Goal: Check status: Check status

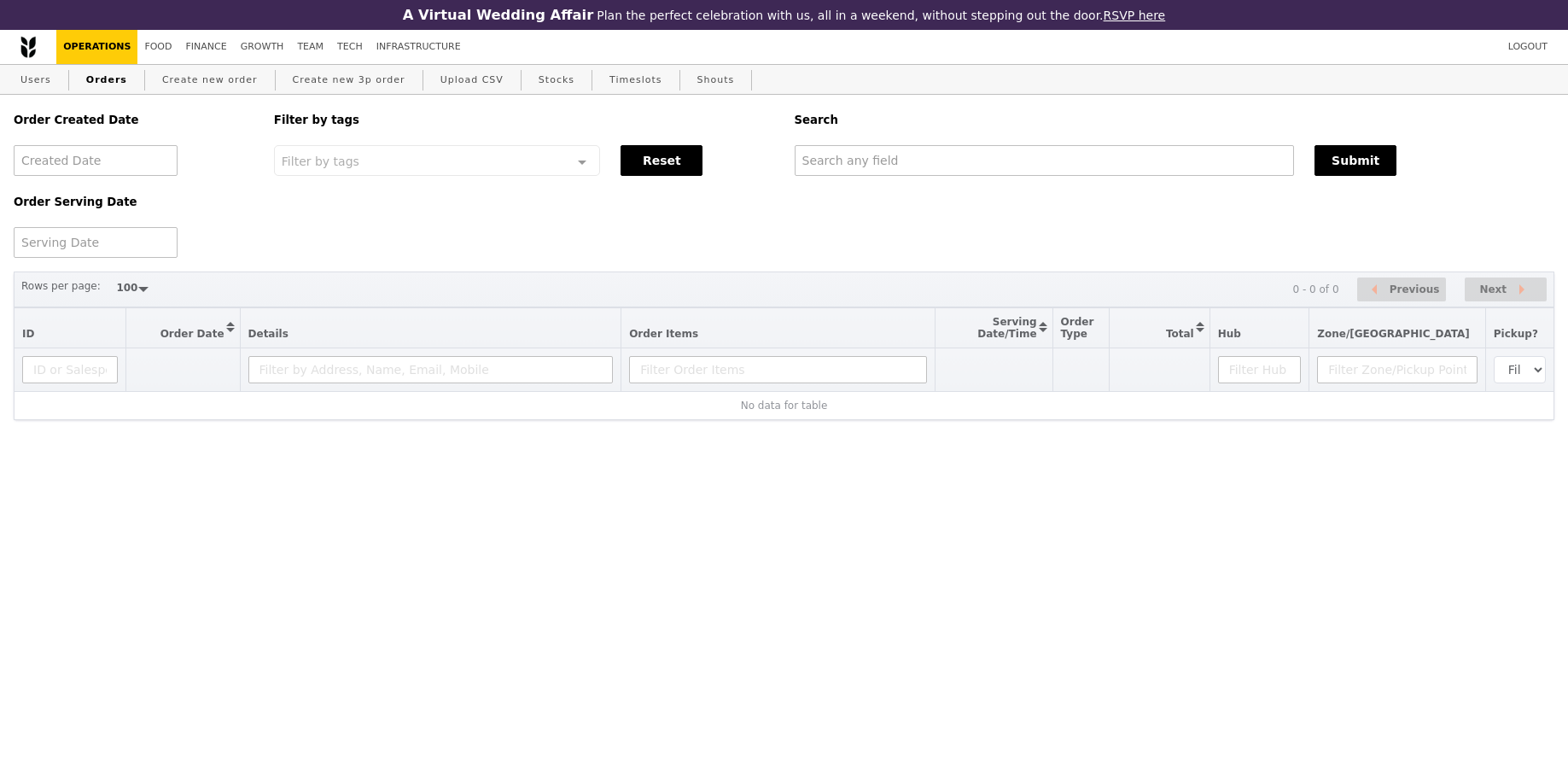
select select "100"
click at [967, 149] on input "text" at bounding box center [1044, 161] width 500 height 31
paste input "GA3293010"
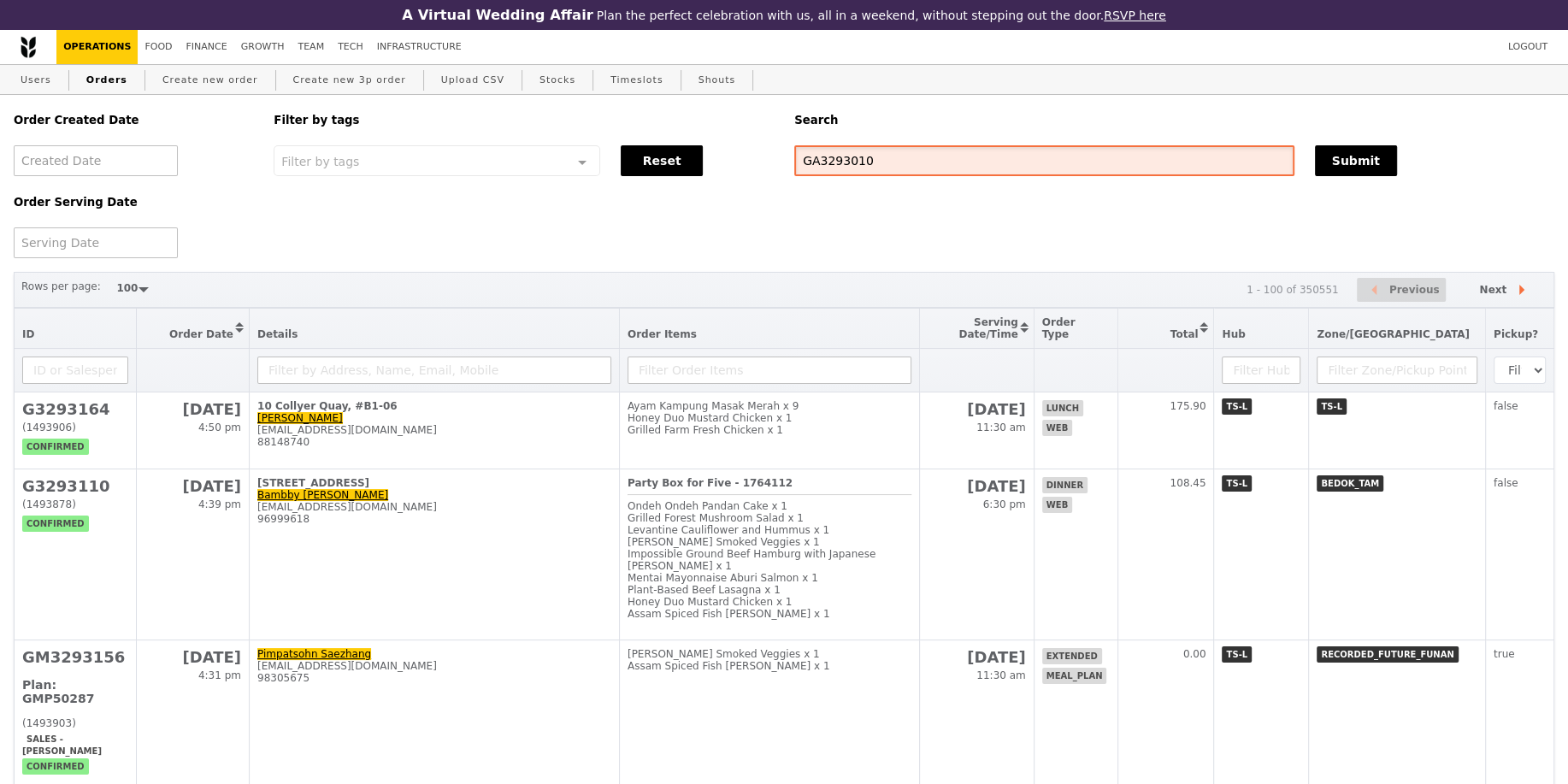
type input "GA3293010"
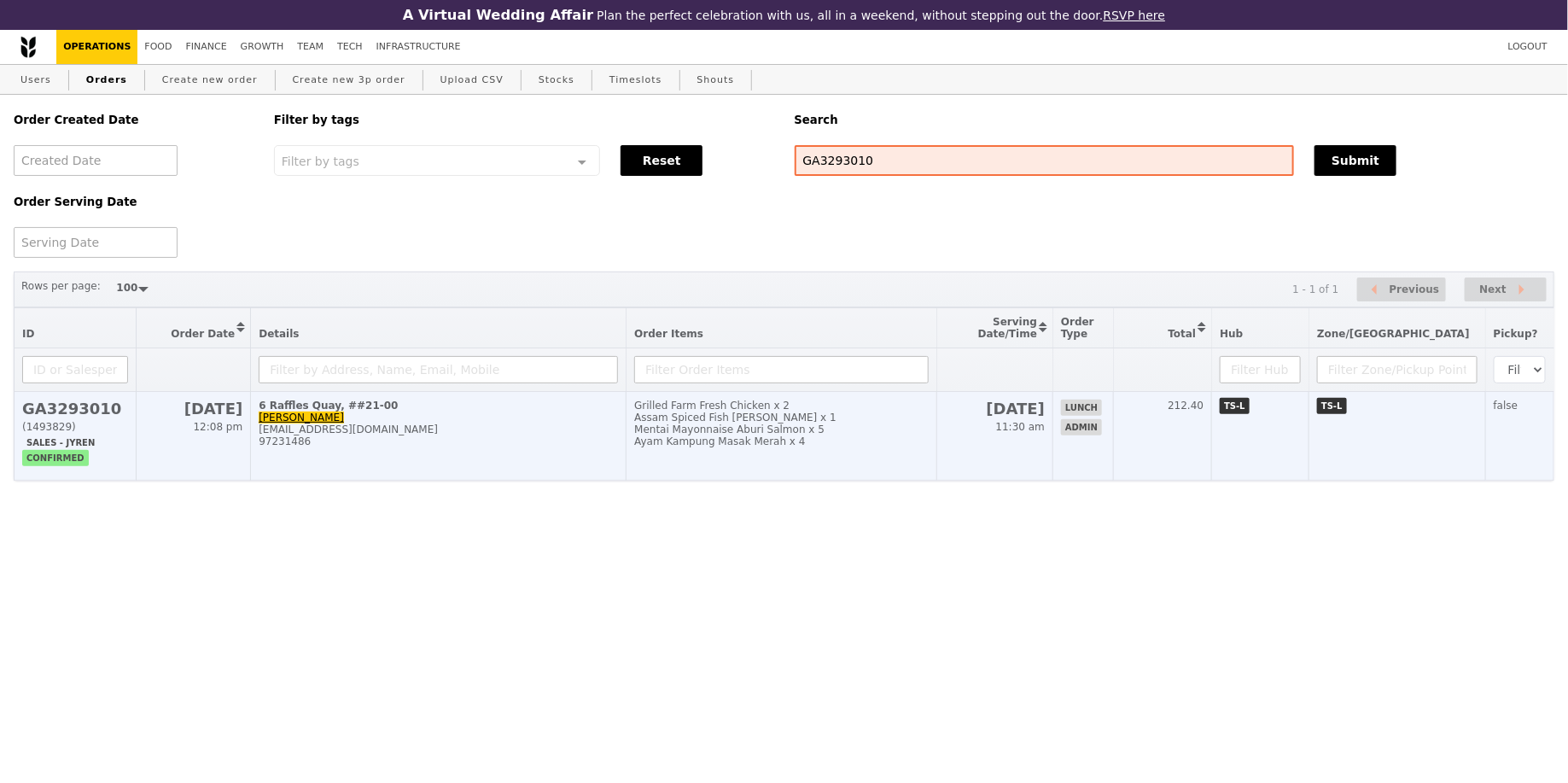
click at [790, 458] on td "Grilled Farm Fresh Chicken x 2 Assam Spiced Fish [PERSON_NAME] x 1 Mentai Mayon…" at bounding box center [782, 436] width 311 height 89
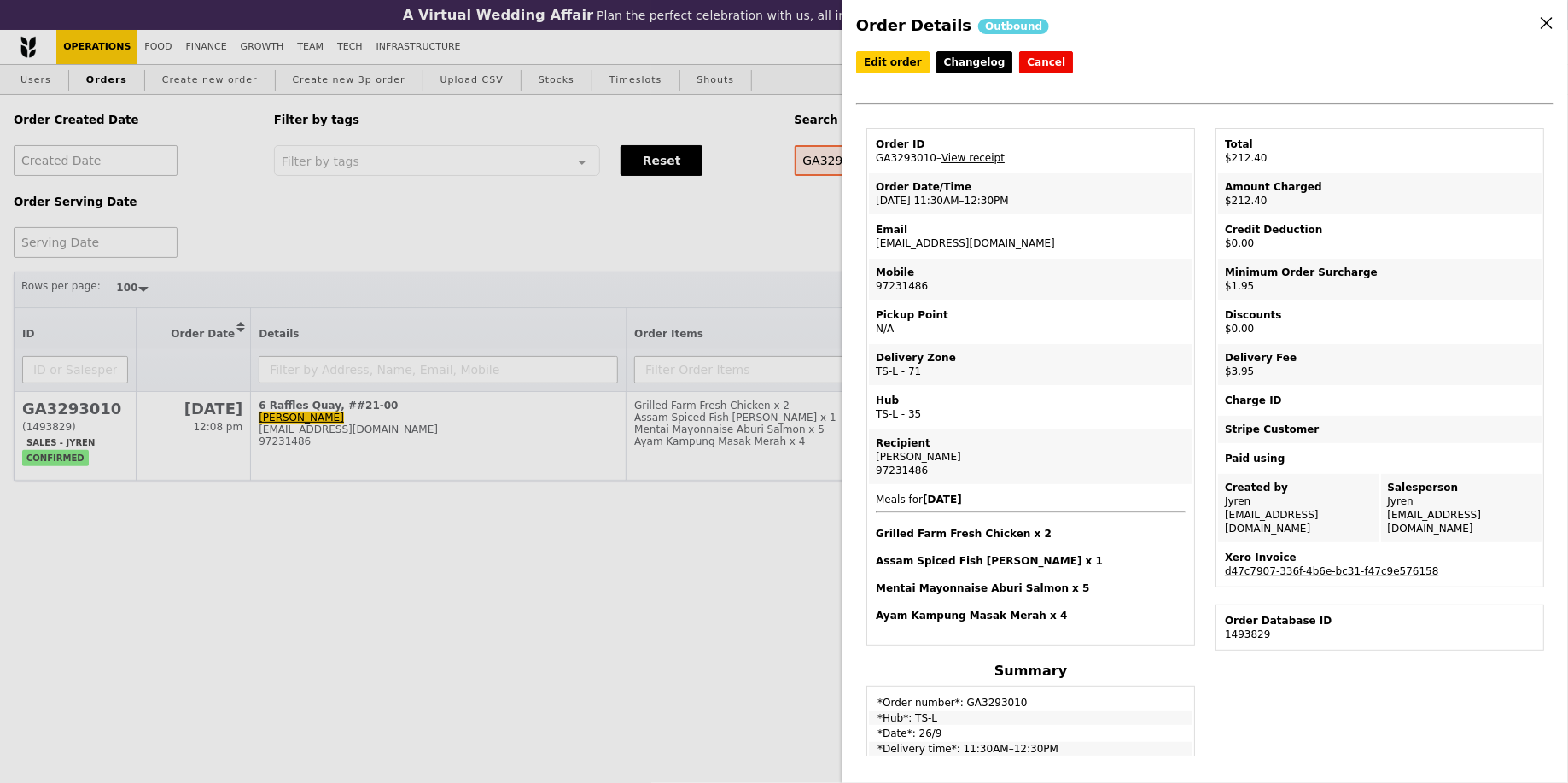
click at [913, 159] on td "Order ID GA3293010 – View receipt" at bounding box center [1030, 151] width 324 height 41
copy td "GA3293010"
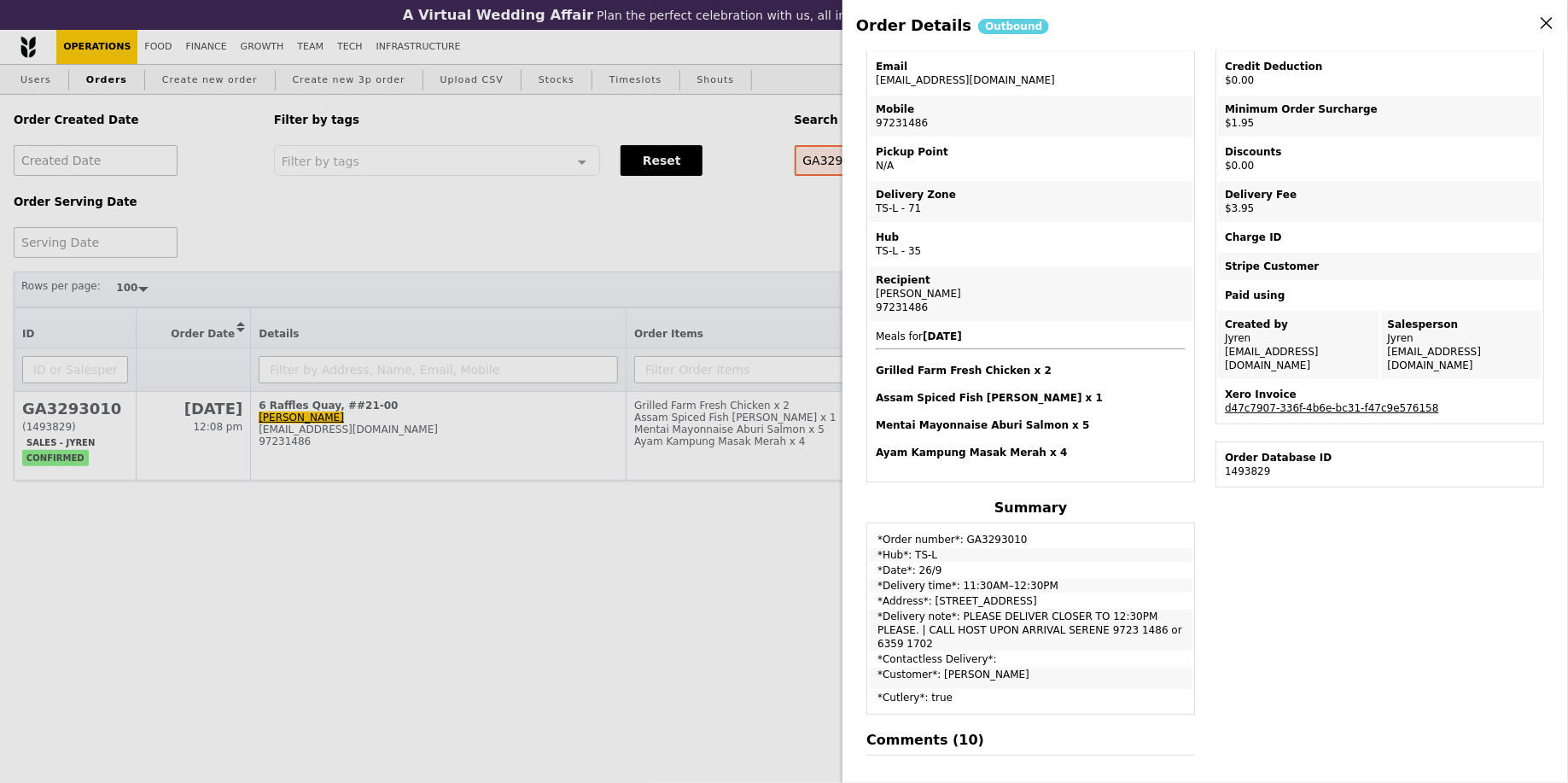
scroll to position [179, 0]
